Goal: Information Seeking & Learning: Learn about a topic

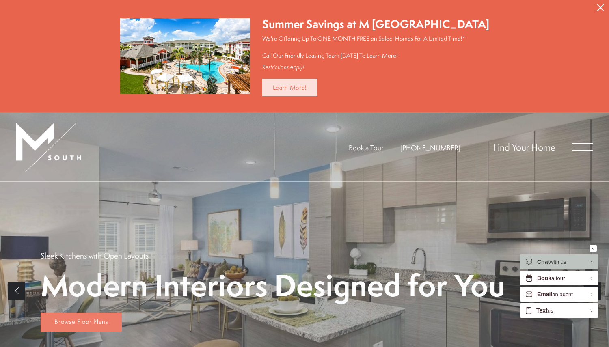
click at [312, 87] on link "Learn More!" at bounding box center [290, 87] width 56 height 17
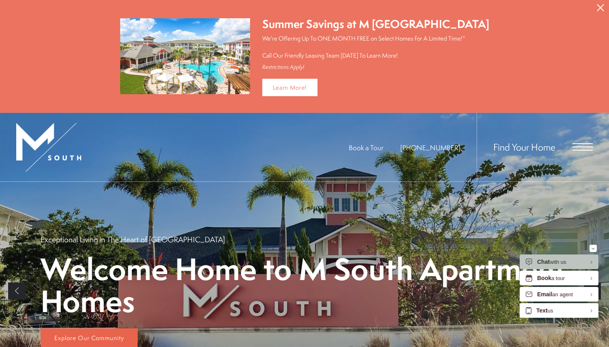
click at [582, 140] on div "Find Your Home" at bounding box center [534, 147] width 116 height 69
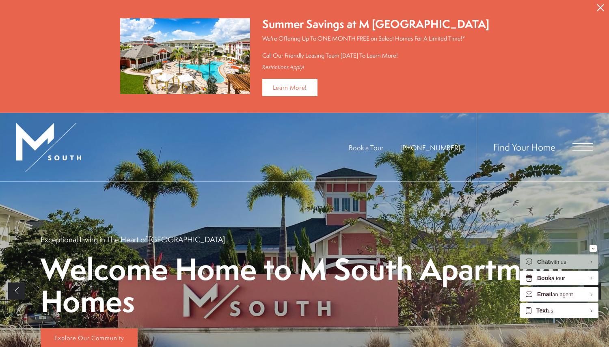
click at [580, 147] on span "Open Menu" at bounding box center [582, 146] width 20 height 7
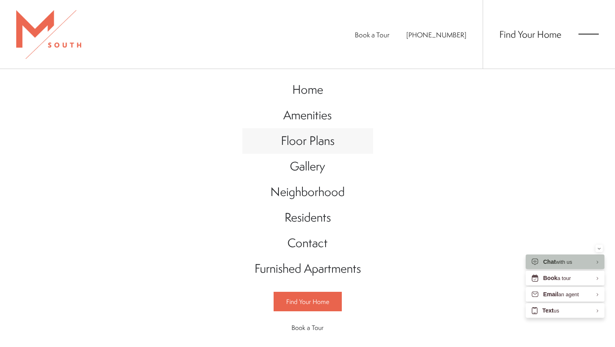
click at [294, 142] on span "Floor Plans" at bounding box center [308, 140] width 54 height 17
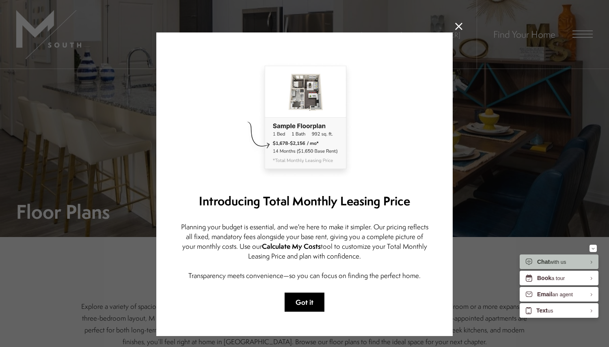
click at [304, 303] on button "Got it" at bounding box center [304, 302] width 40 height 19
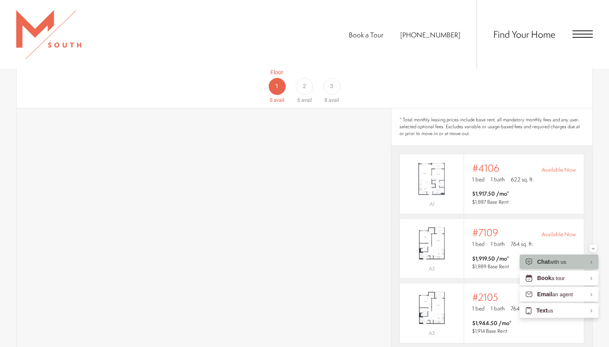
scroll to position [487, 0]
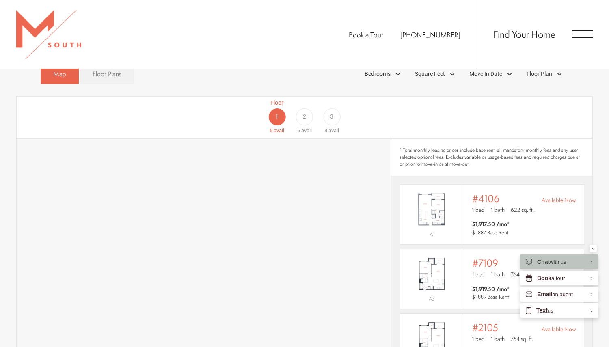
click at [112, 79] on span "Floor Plans" at bounding box center [107, 73] width 29 height 9
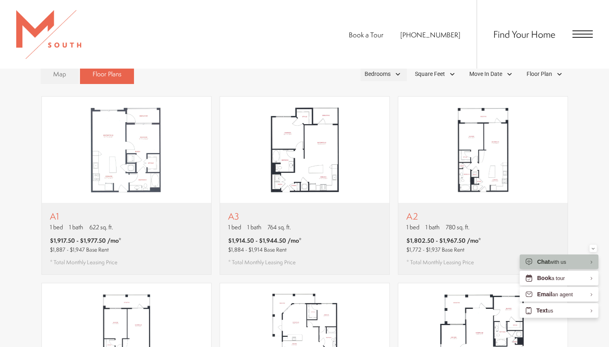
click at [395, 81] on div "Bedrooms" at bounding box center [383, 74] width 46 height 14
click at [387, 101] on span "1 Bedroom" at bounding box center [368, 97] width 41 height 9
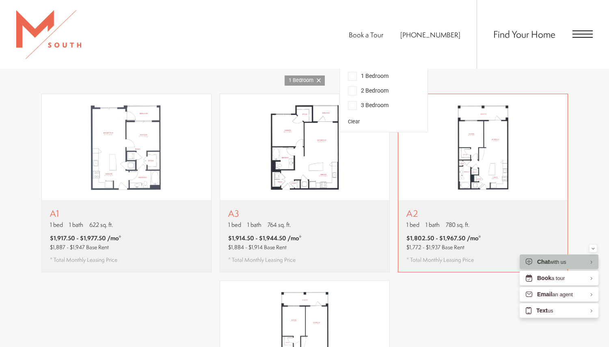
scroll to position [528, 0]
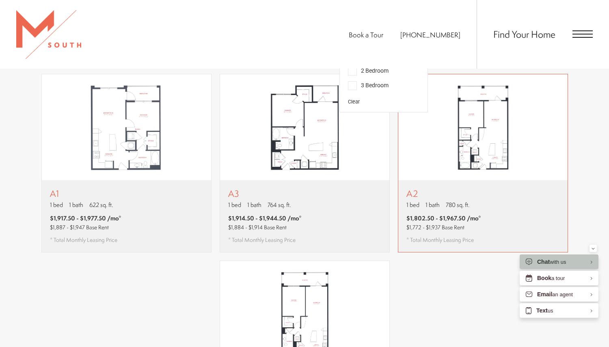
click at [489, 163] on img "View floor plan A2" at bounding box center [482, 127] width 169 height 106
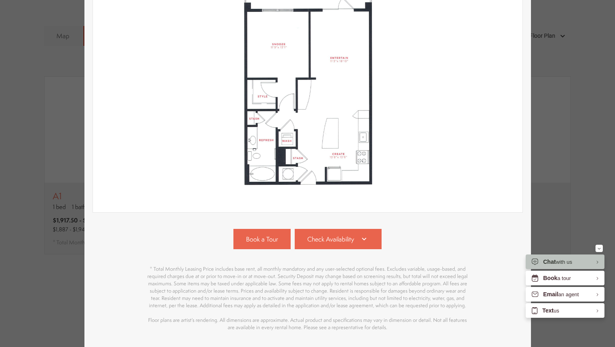
scroll to position [162, 0]
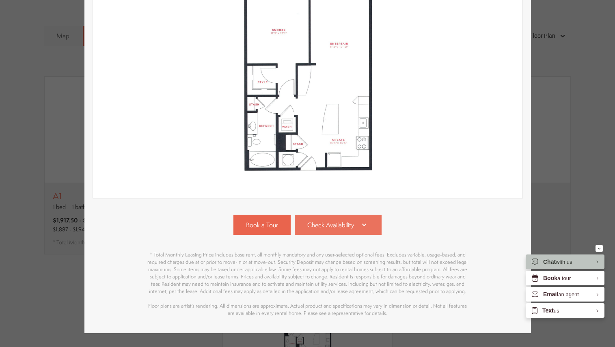
click at [359, 223] on icon at bounding box center [364, 225] width 10 height 10
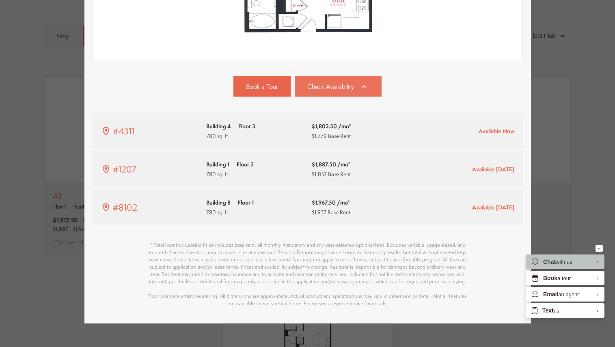
scroll to position [317, 0]
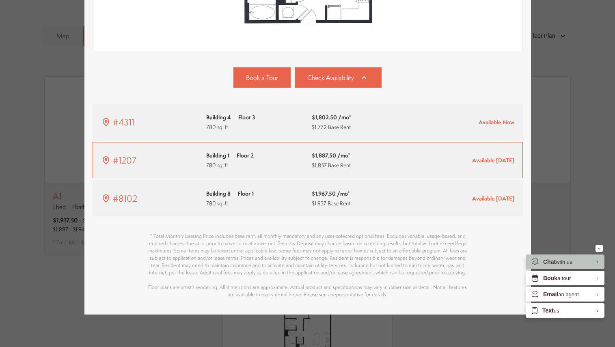
click at [312, 151] on span "$1,887.50 /mo*" at bounding box center [331, 156] width 39 height 10
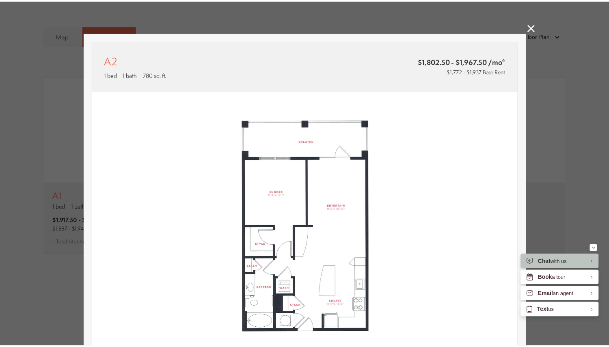
scroll to position [528, 0]
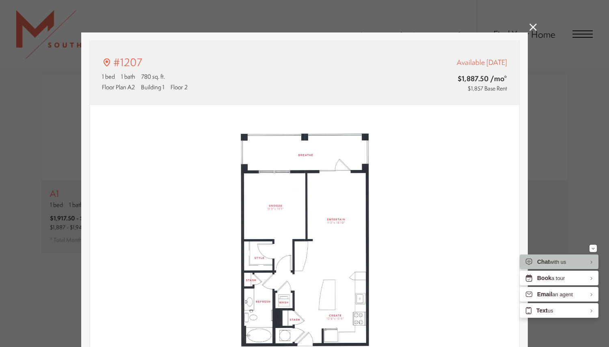
type input "**********"
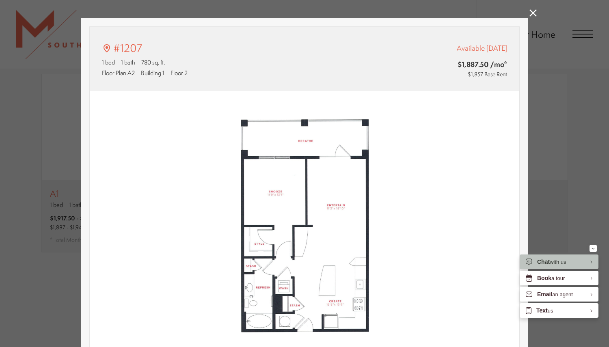
scroll to position [0, 0]
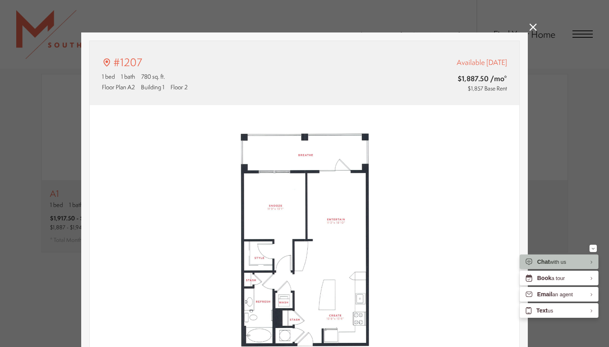
click at [531, 24] on icon at bounding box center [532, 27] width 7 height 7
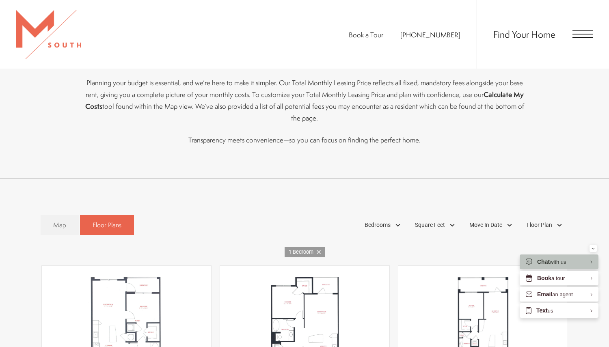
scroll to position [325, 0]
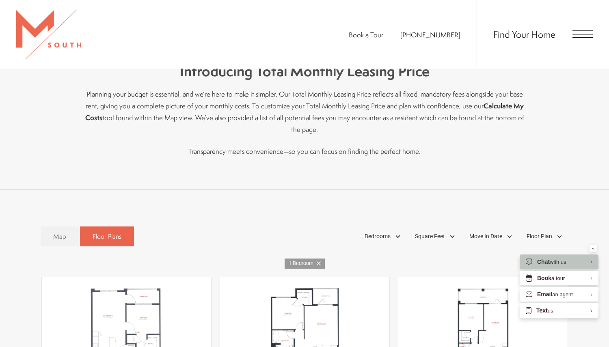
click at [577, 35] on span "Open Menu" at bounding box center [582, 33] width 20 height 7
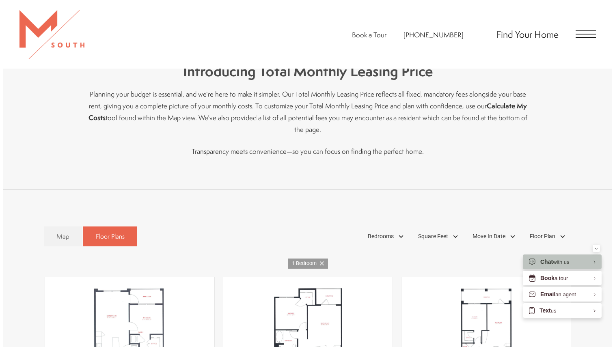
scroll to position [0, 0]
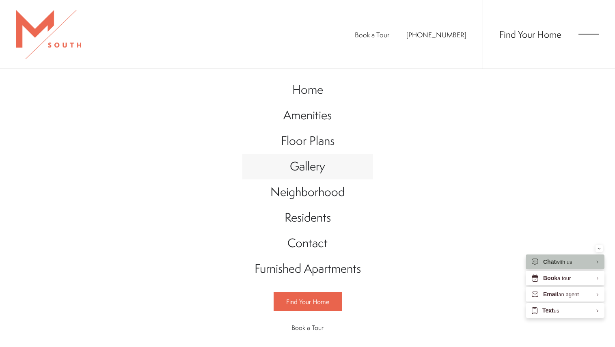
click at [315, 165] on span "Gallery" at bounding box center [307, 166] width 35 height 17
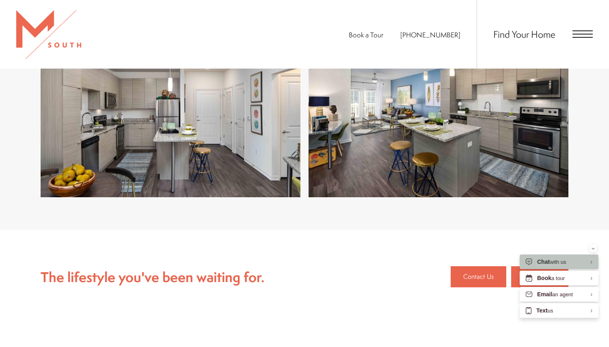
scroll to position [1907, 0]
